Goal: Task Accomplishment & Management: Manage account settings

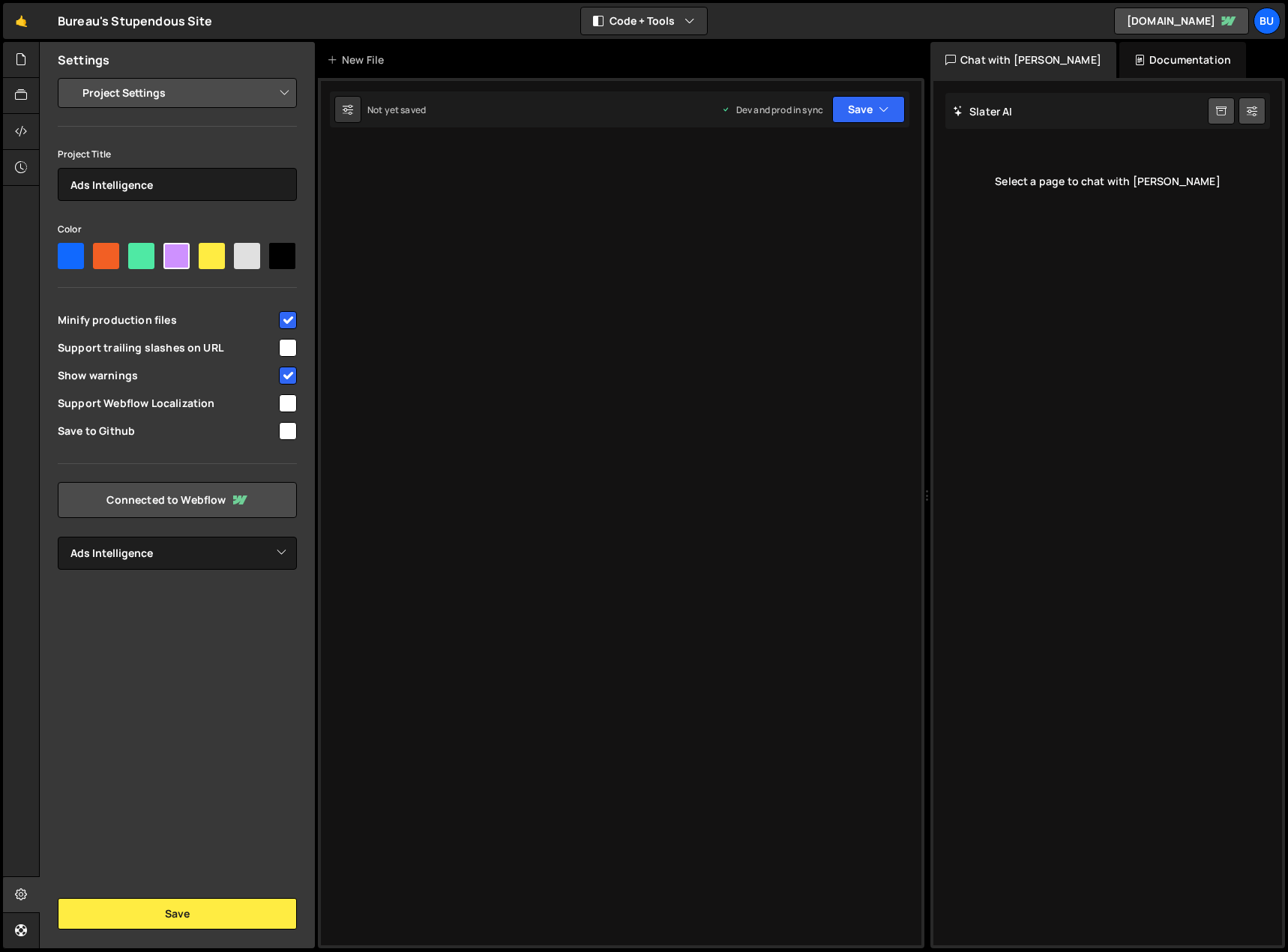
select select "68945fa0a6c7e431d1972157"
click at [216, 697] on div "Settings Project Settings Code Editor Settings Chat Settings Project Title Ads …" at bounding box center [177, 495] width 275 height 906
click at [24, 132] on icon at bounding box center [21, 131] width 12 height 17
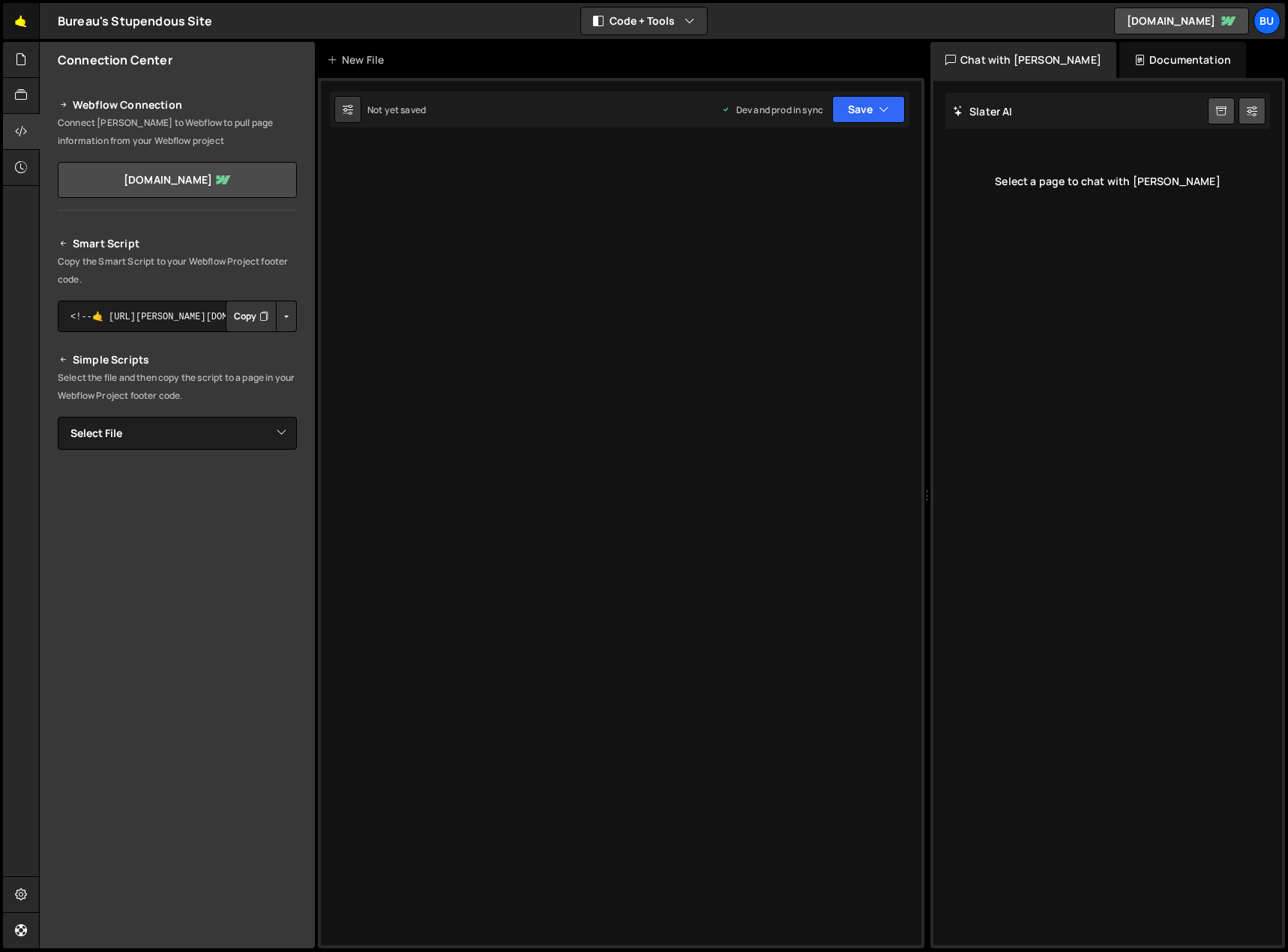
click at [23, 23] on link "🤙" at bounding box center [22, 21] width 37 height 36
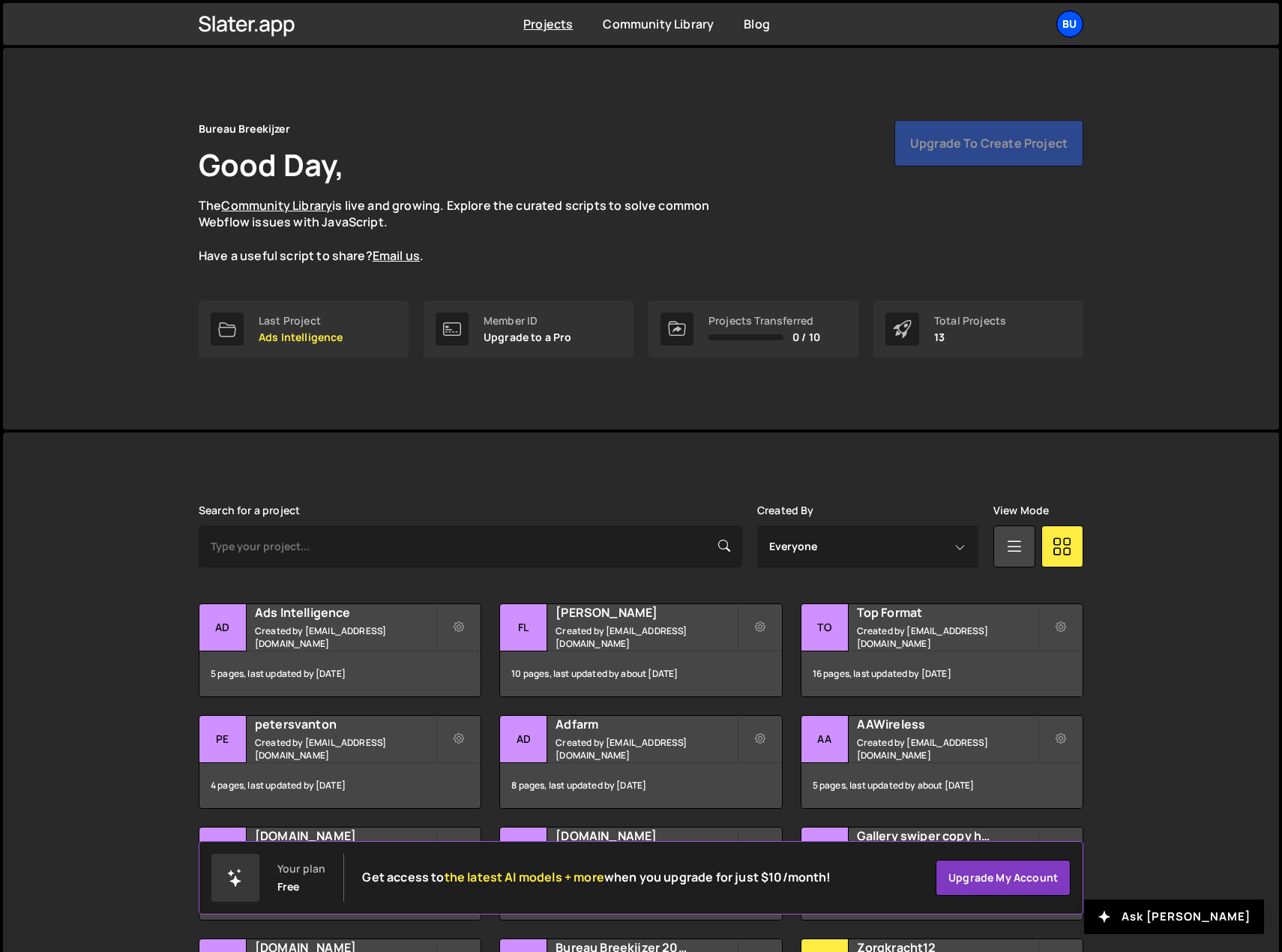
click at [1074, 23] on div "Bu" at bounding box center [1071, 24] width 27 height 27
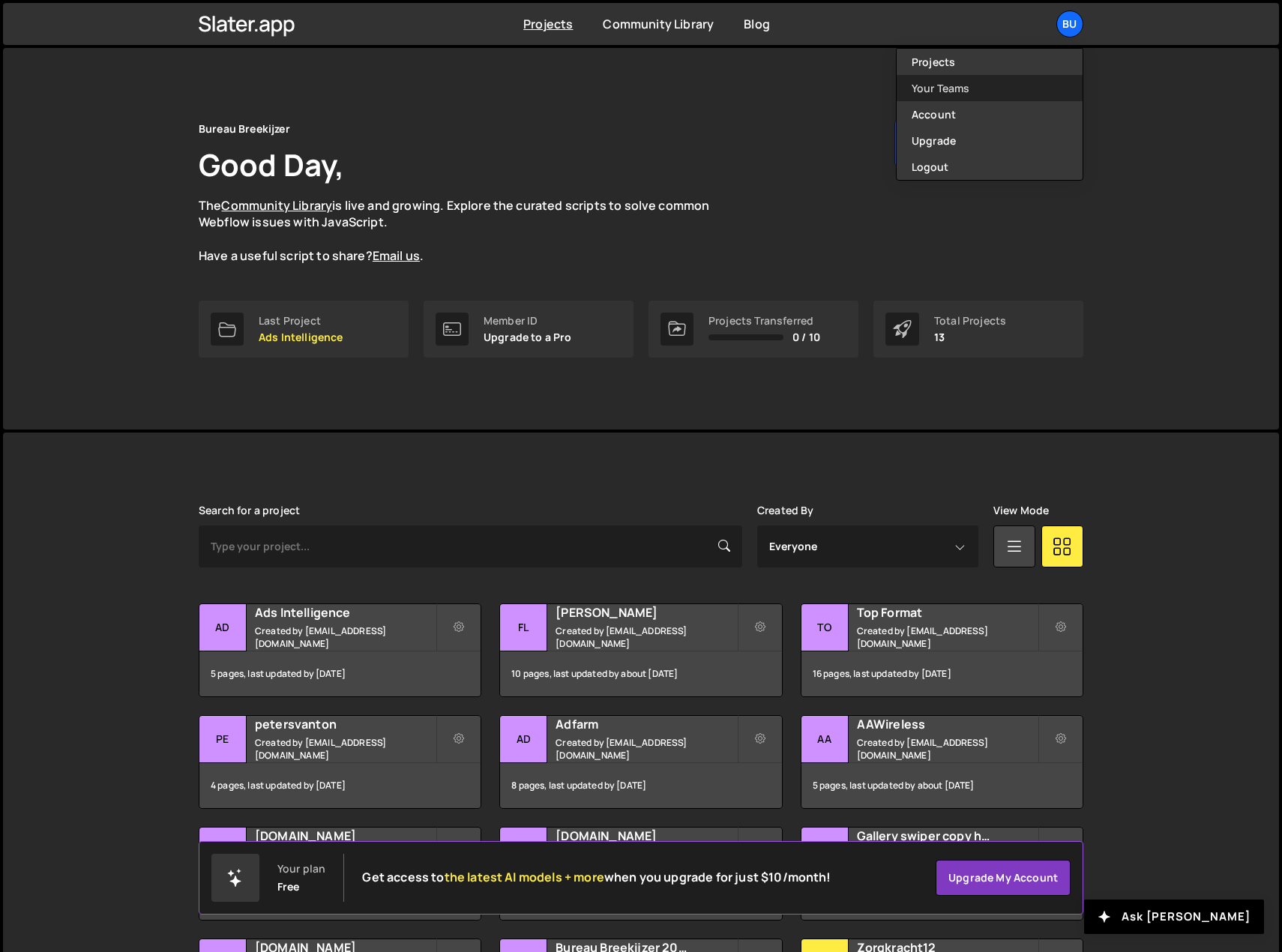
click at [973, 93] on link "Your Teams" at bounding box center [990, 88] width 186 height 26
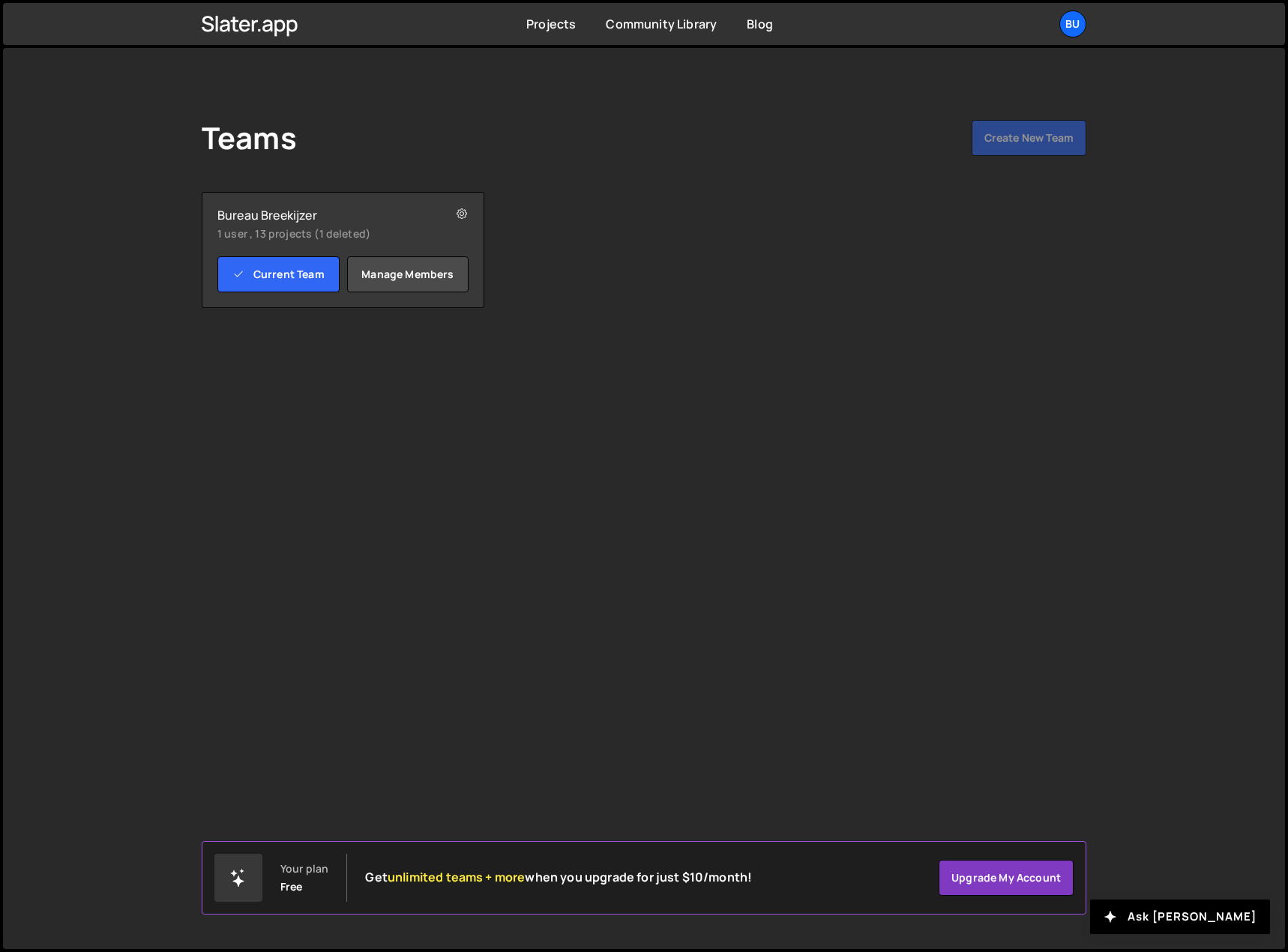
drag, startPoint x: 306, startPoint y: 409, endPoint x: 282, endPoint y: 395, distance: 27.8
click at [295, 402] on div "Teams Create New Team Your plan Free Get unlimited teams + more when you upgrad…" at bounding box center [644, 498] width 1281 height 901
click at [393, 274] on link "Manage members" at bounding box center [408, 274] width 122 height 36
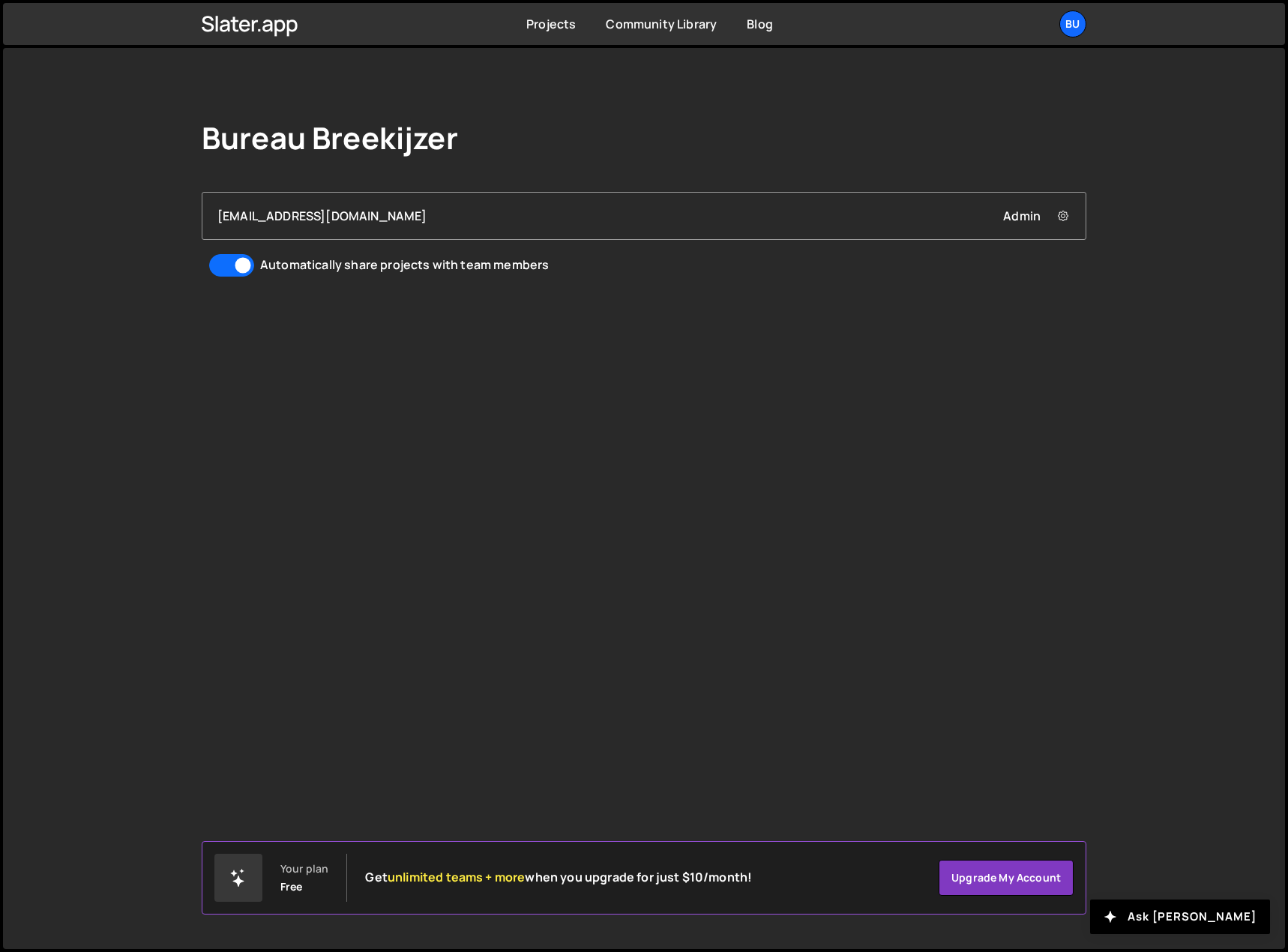
drag, startPoint x: 879, startPoint y: 216, endPoint x: 858, endPoint y: 216, distance: 21.0
click at [858, 216] on div "[EMAIL_ADDRESS][DOMAIN_NAME] Admin Remove [EMAIL_ADDRESS][DOMAIN_NAME] from Team" at bounding box center [644, 215] width 853 height 17
drag, startPoint x: 1006, startPoint y: 476, endPoint x: 569, endPoint y: 646, distance: 468.9
click at [1001, 474] on div "Bureau Breekijzer [EMAIL_ADDRESS][DOMAIN_NAME] Admin Remove [EMAIL_ADDRESS][DOM…" at bounding box center [644, 498] width 1281 height 901
drag, startPoint x: 396, startPoint y: 884, endPoint x: 813, endPoint y: 909, distance: 417.7
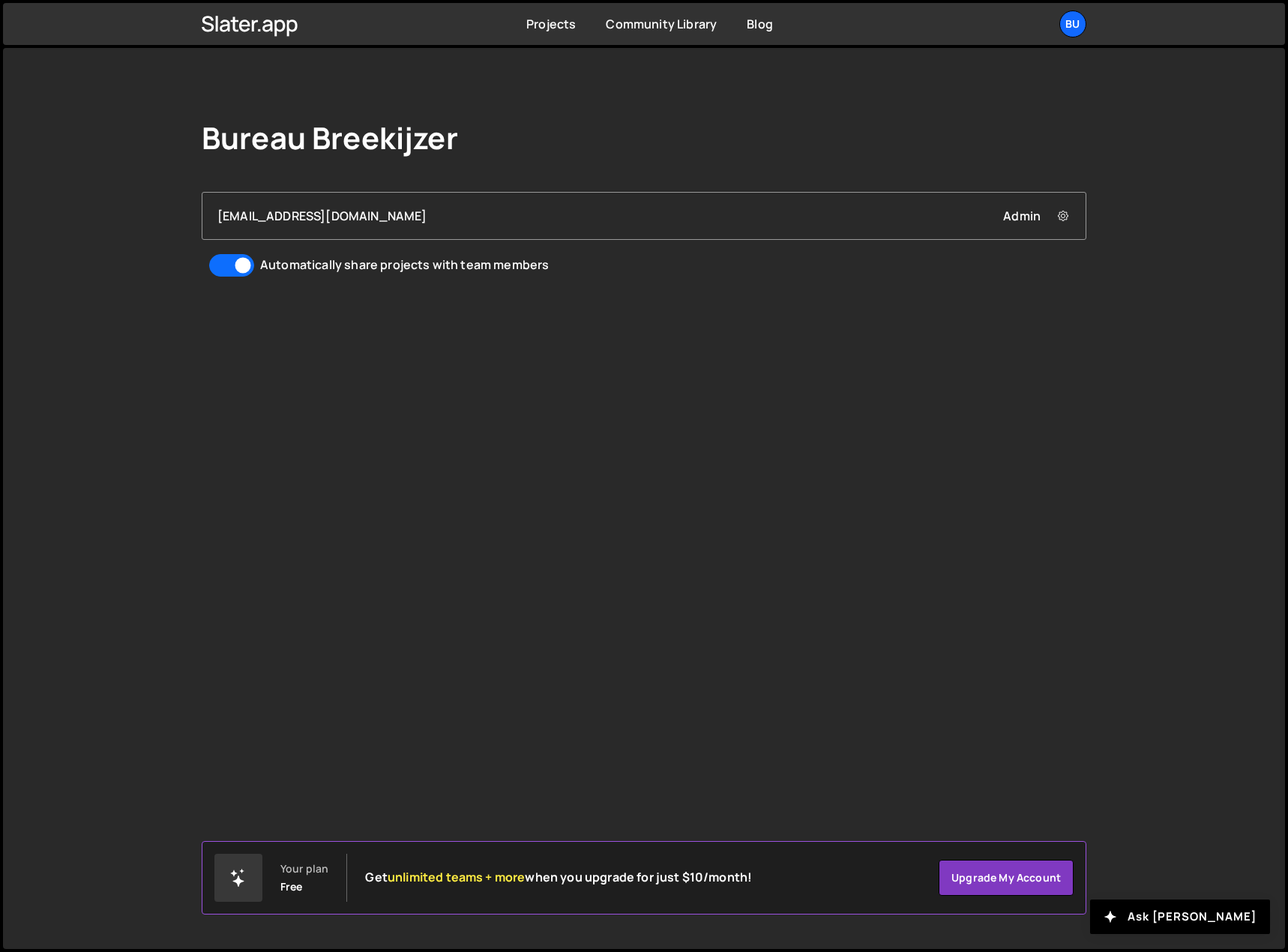
click at [813, 909] on div "Your plan Free Get unlimited teams + more when you upgrade for just $10/month! …" at bounding box center [644, 878] width 884 height 73
click at [810, 903] on div "Your plan Free Get unlimited teams + more when you upgrade for just $10/month! …" at bounding box center [644, 878] width 884 height 73
drag, startPoint x: 753, startPoint y: 889, endPoint x: 664, endPoint y: 888, distance: 89.0
click at [664, 888] on div "Your plan Free Get unlimited teams + more when you upgrade for just $10/month! …" at bounding box center [644, 878] width 884 height 73
click at [670, 889] on div "Your plan Free Get unlimited teams + more when you upgrade for just $10/month!" at bounding box center [482, 878] width 537 height 48
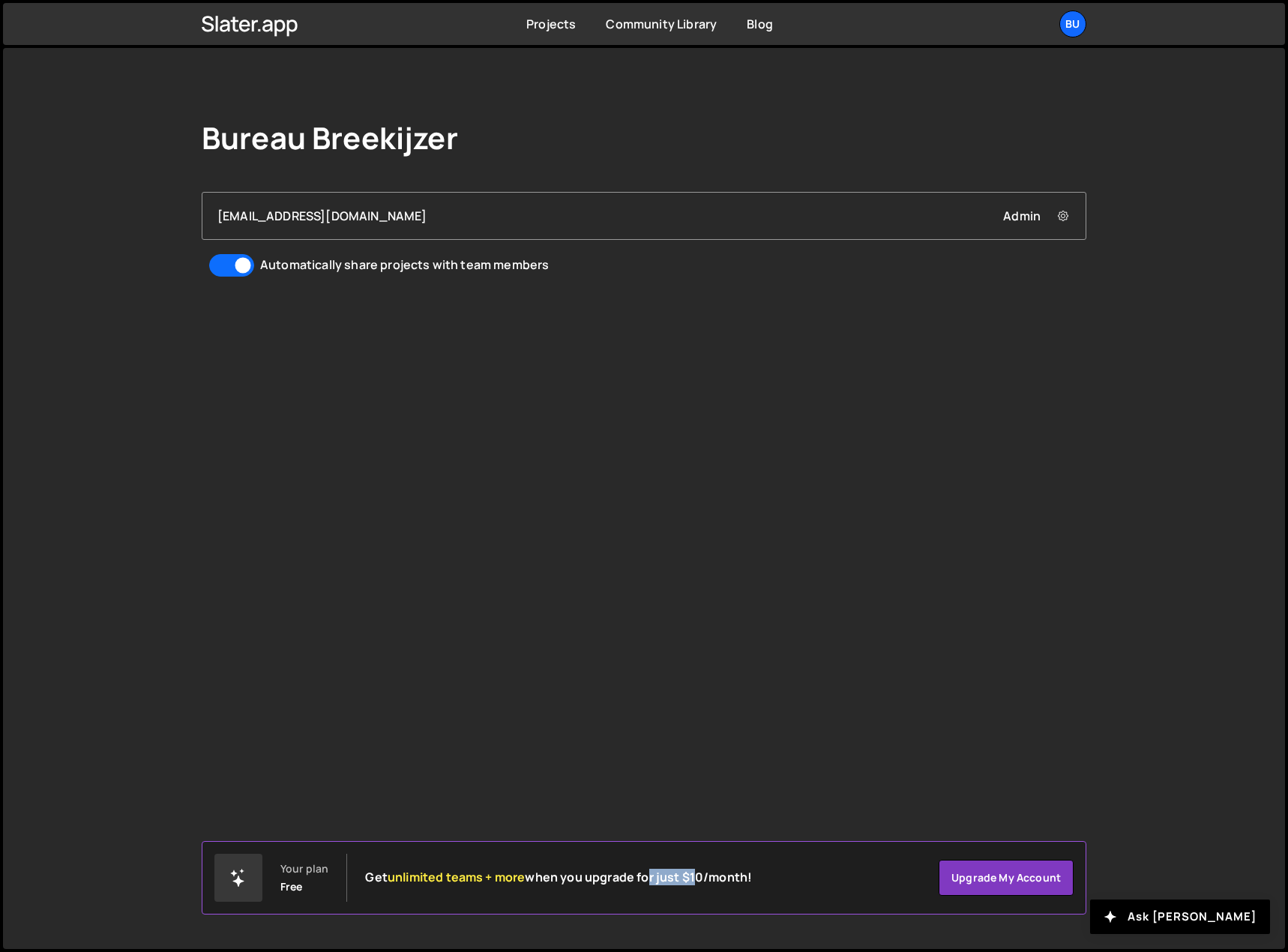
drag, startPoint x: 644, startPoint y: 893, endPoint x: 705, endPoint y: 896, distance: 61.1
click at [705, 896] on div "Your plan Free Get unlimited teams + more when you upgrade for just $10/month!" at bounding box center [482, 878] width 537 height 48
click at [707, 896] on div "Your plan Free Get unlimited teams + more when you upgrade for just $10/month!" at bounding box center [482, 878] width 537 height 48
drag, startPoint x: 591, startPoint y: 901, endPoint x: 550, endPoint y: 890, distance: 42.4
click at [637, 893] on div "Your plan Free Get unlimited teams + more when you upgrade for just $10/month!" at bounding box center [482, 878] width 537 height 48
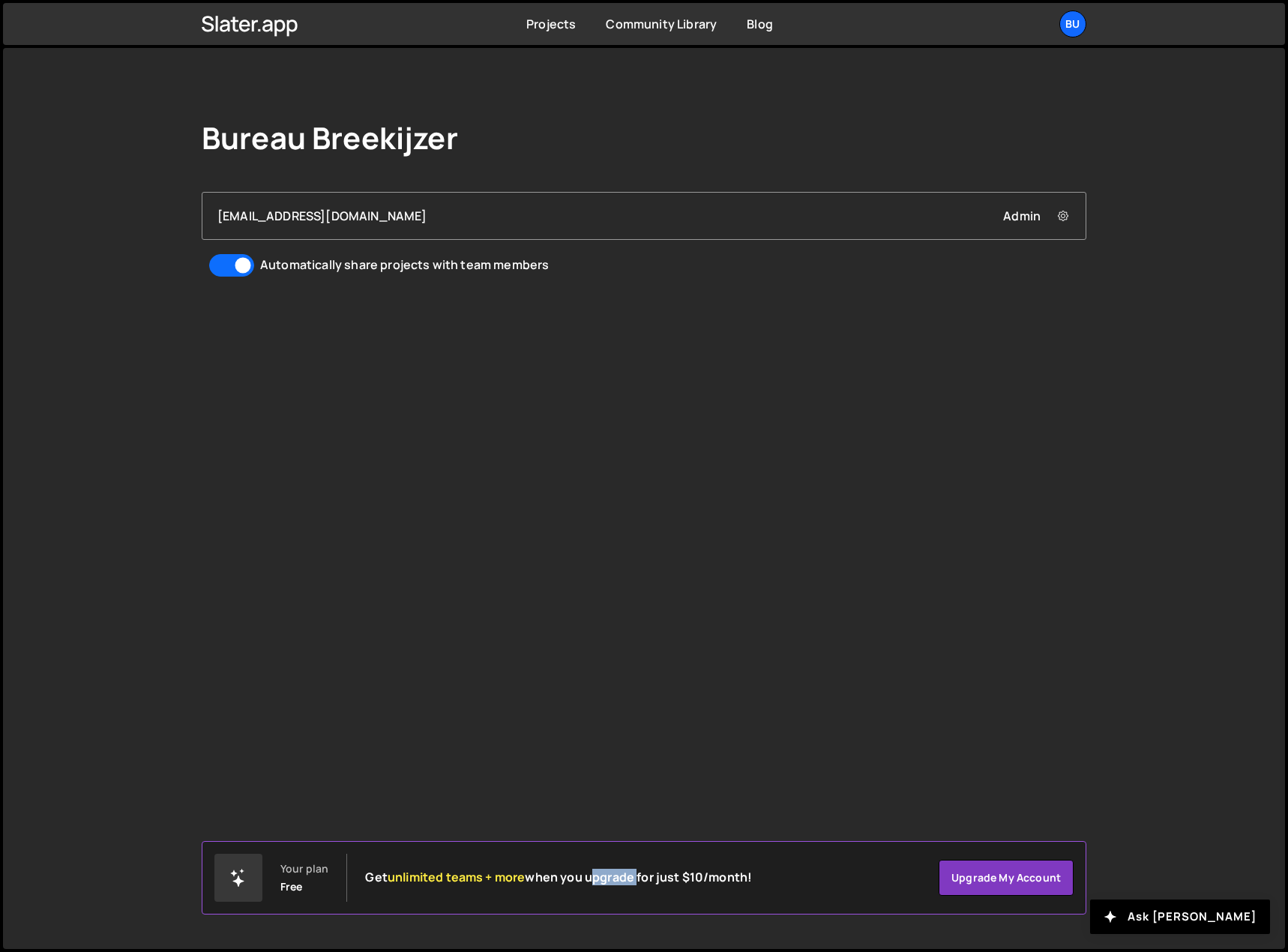
drag, startPoint x: 758, startPoint y: 887, endPoint x: 707, endPoint y: 884, distance: 51.1
click at [707, 884] on div "Your plan Free Get unlimited teams + more when you upgrade for just $10/month! …" at bounding box center [644, 878] width 884 height 73
click at [712, 695] on div "Bureau Breekijzer [EMAIL_ADDRESS][DOMAIN_NAME] Admin Remove [EMAIL_ADDRESS][DOM…" at bounding box center [644, 498] width 1281 height 901
